Goal: Find specific page/section: Find specific page/section

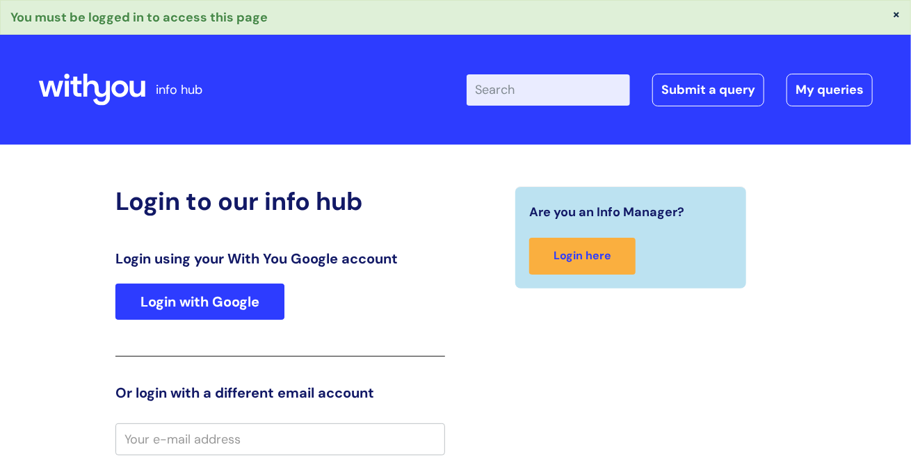
type input "[PERSON_NAME][EMAIL_ADDRESS][PERSON_NAME][DOMAIN_NAME]"
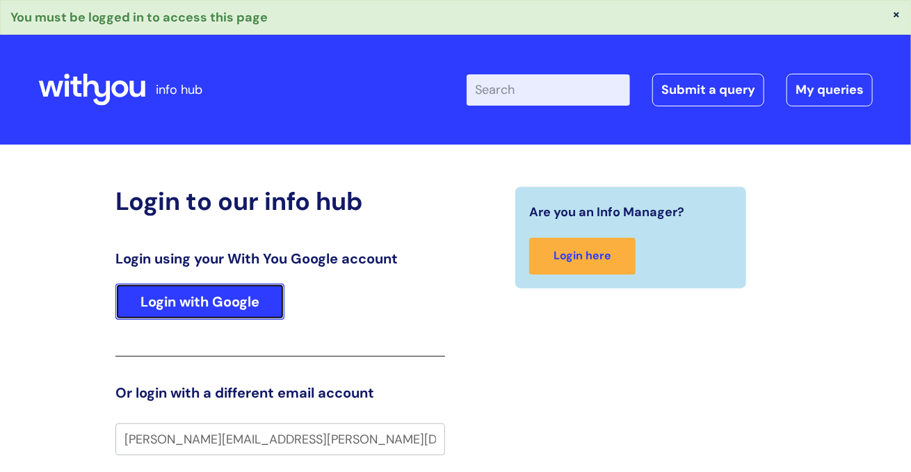
click at [243, 297] on link "Login with Google" at bounding box center [199, 302] width 169 height 36
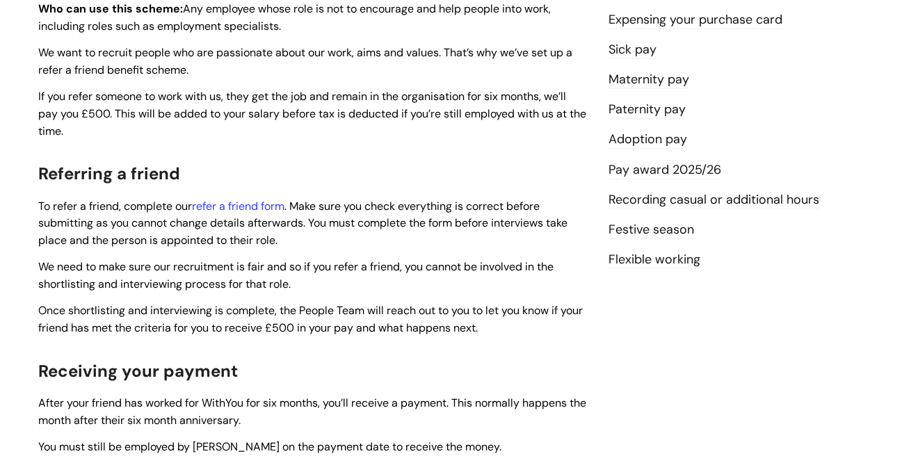
scroll to position [389, 0]
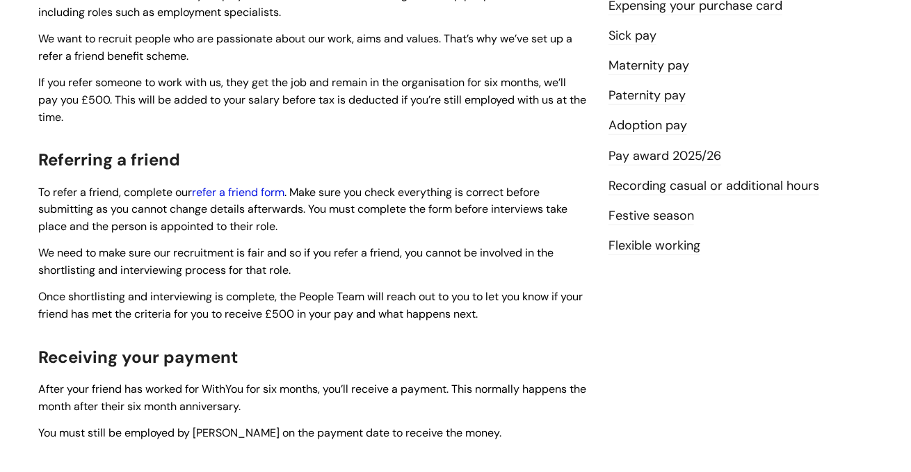
click at [229, 198] on link "refer a friend form" at bounding box center [238, 192] width 92 height 15
